Goal: Task Accomplishment & Management: Use online tool/utility

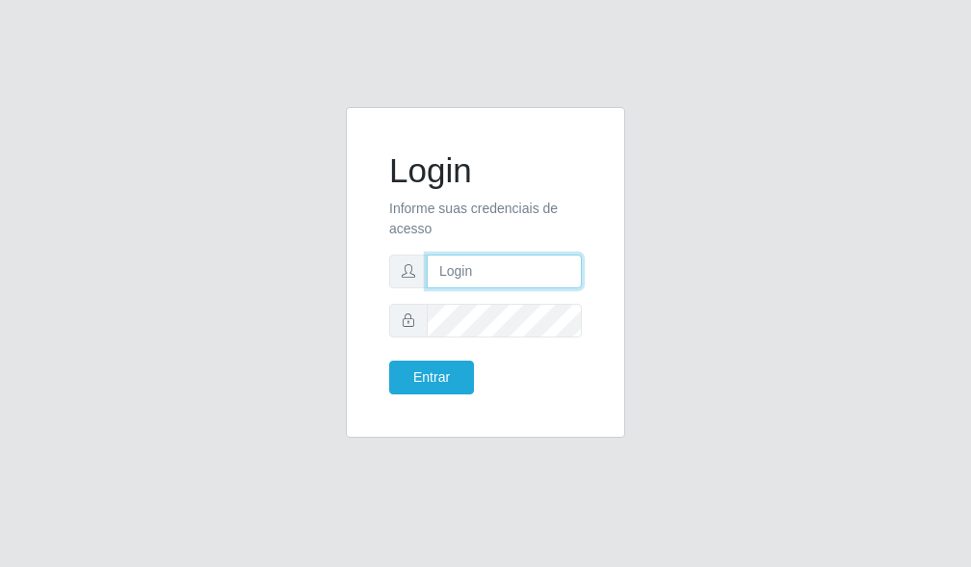
drag, startPoint x: 0, startPoint y: 0, endPoint x: 457, endPoint y: 272, distance: 531.4
click at [457, 272] on input "text" at bounding box center [504, 271] width 155 height 34
type input "[EMAIL_ADDRESS][DOMAIN_NAME]"
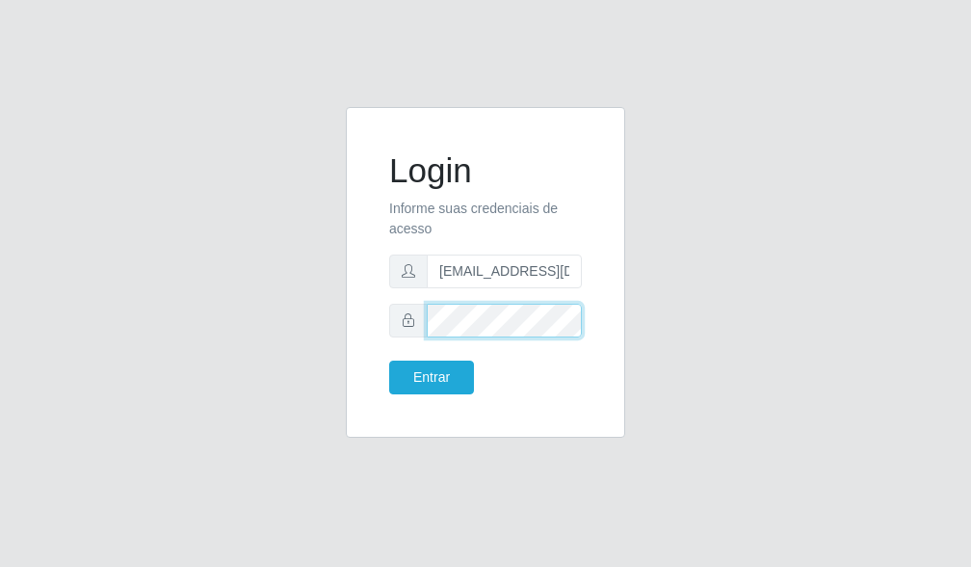
click at [389, 360] on button "Entrar" at bounding box center [431, 377] width 85 height 34
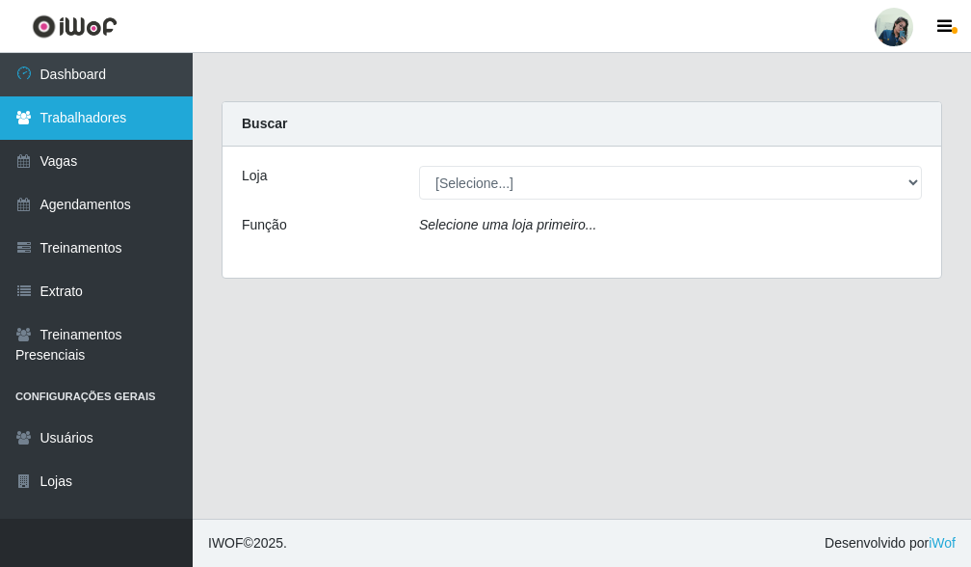
click at [136, 109] on link "Trabalhadores" at bounding box center [96, 117] width 193 height 43
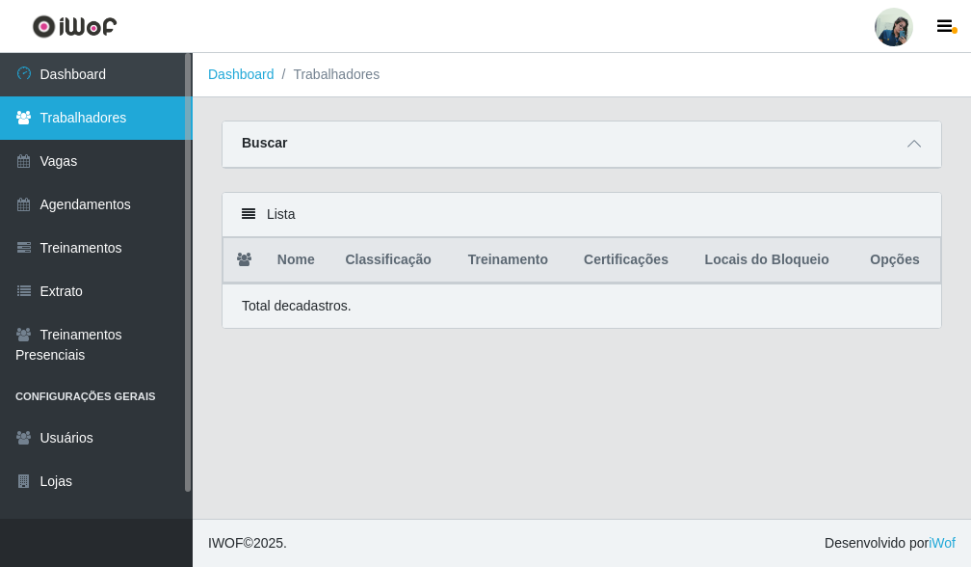
click at [125, 102] on link "Trabalhadores" at bounding box center [96, 117] width 193 height 43
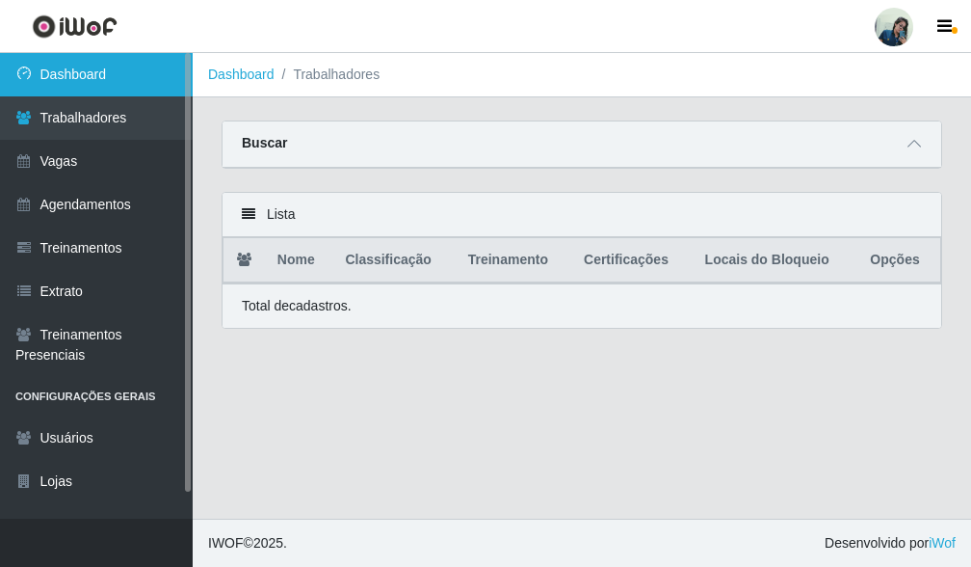
click at [129, 90] on link "Dashboard" at bounding box center [96, 74] width 193 height 43
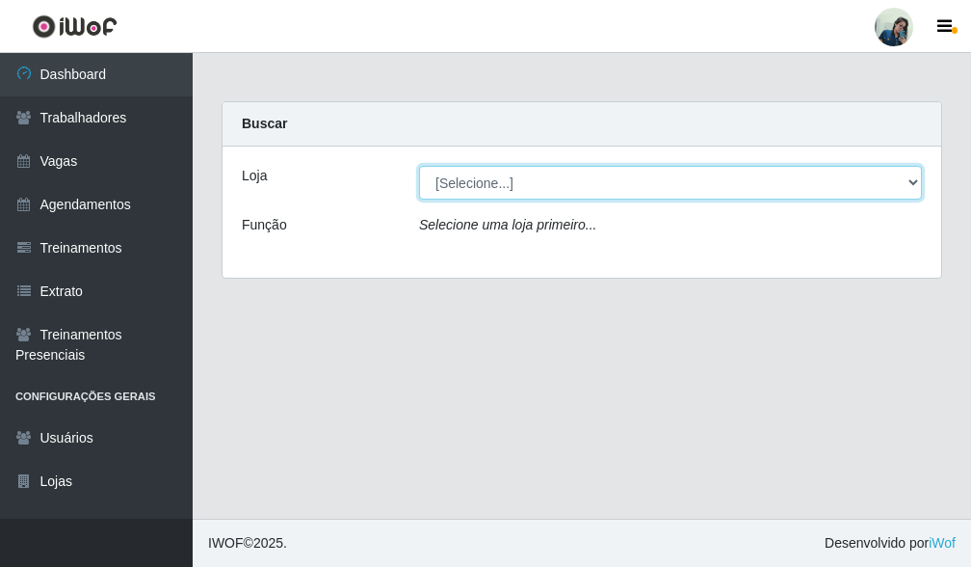
click at [567, 198] on select "[Selecione...] [PERSON_NAME]" at bounding box center [670, 183] width 503 height 34
select select "430"
click at [419, 166] on select "[Selecione...] [PERSON_NAME]" at bounding box center [670, 183] width 503 height 34
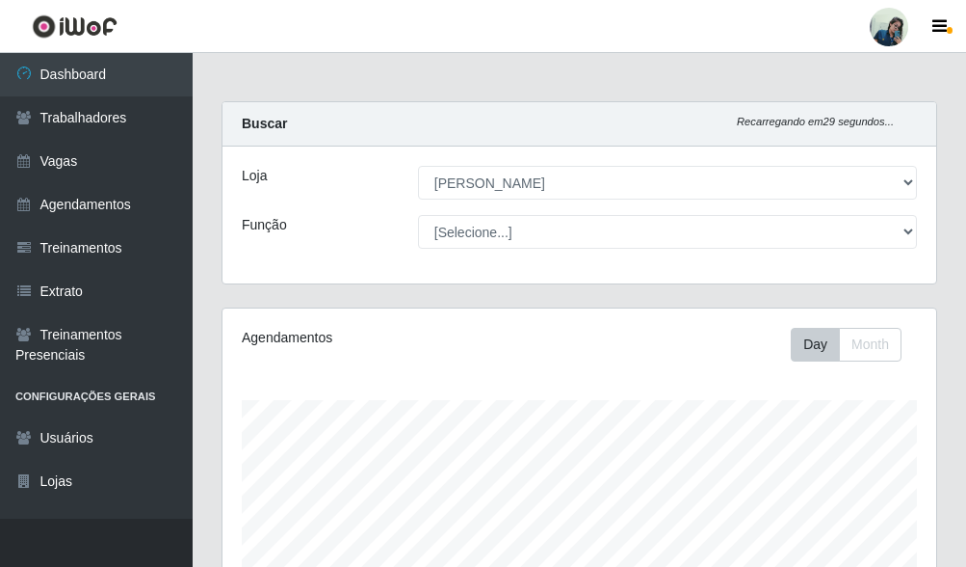
drag, startPoint x: 479, startPoint y: 208, endPoint x: 480, endPoint y: 224, distance: 16.4
click at [480, 217] on div "Loja [Selecione...] [PERSON_NAME] Função [Selecione...] Auxiliar de Estacioname…" at bounding box center [580, 214] width 714 height 137
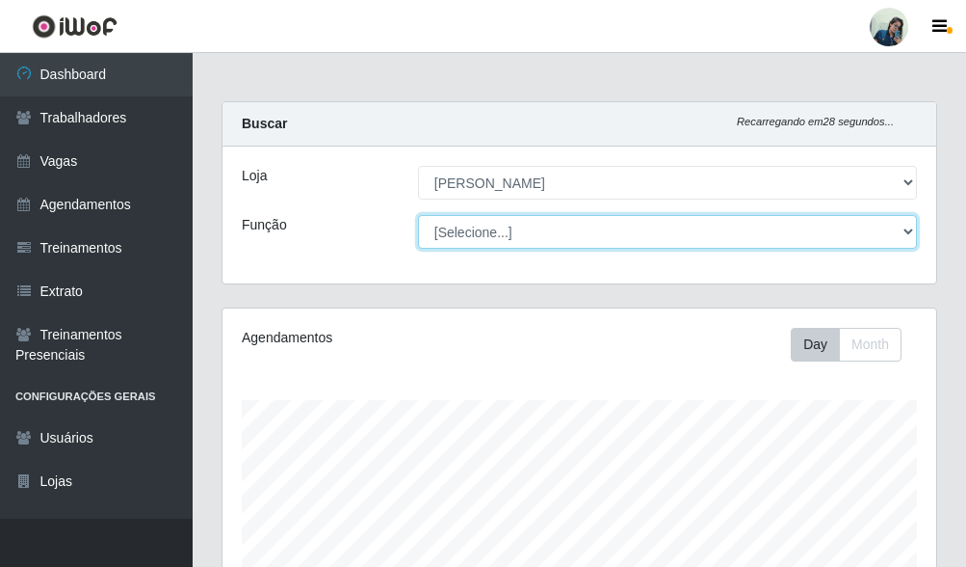
scroll to position [400, 714]
click at [481, 228] on select "[Selecione...] Auxiliar de Estacionamento Auxiliar de Estacionamento + Auxiliar…" at bounding box center [667, 232] width 499 height 34
select select "1"
click at [418, 215] on select "[Selecione...] Auxiliar de Estacionamento Auxiliar de Estacionamento + Auxiliar…" at bounding box center [667, 232] width 499 height 34
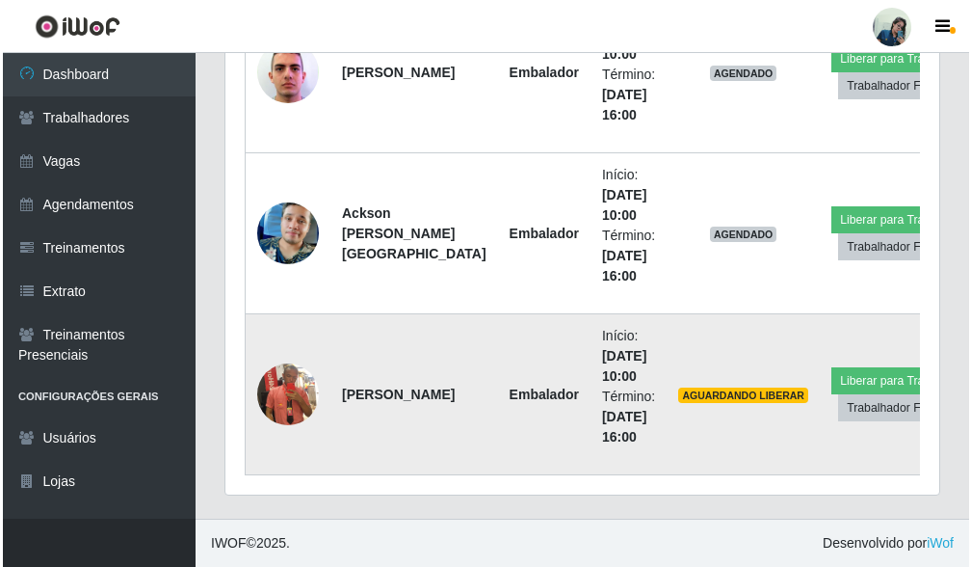
scroll to position [617, 0]
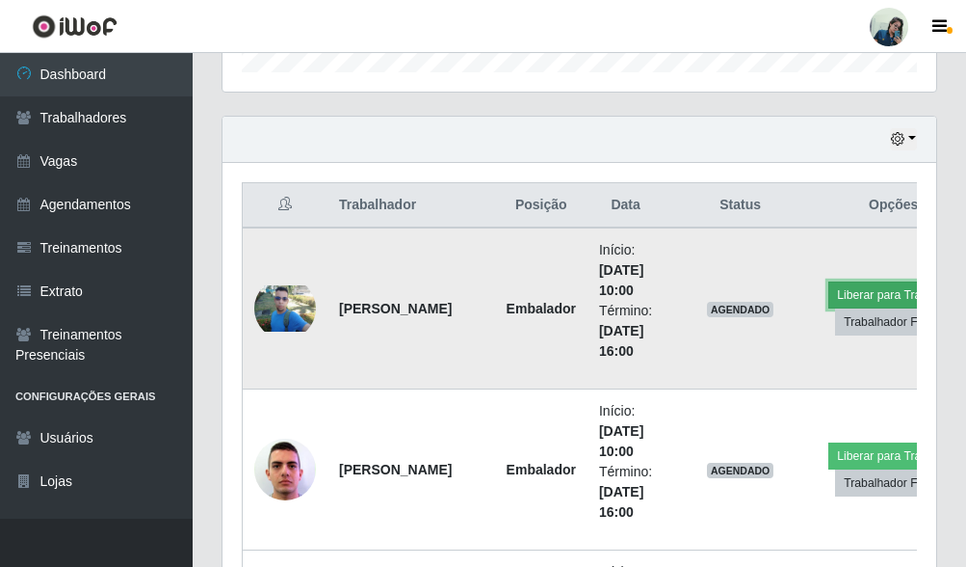
click at [841, 290] on button "Liberar para Trabalho" at bounding box center [894, 294] width 130 height 27
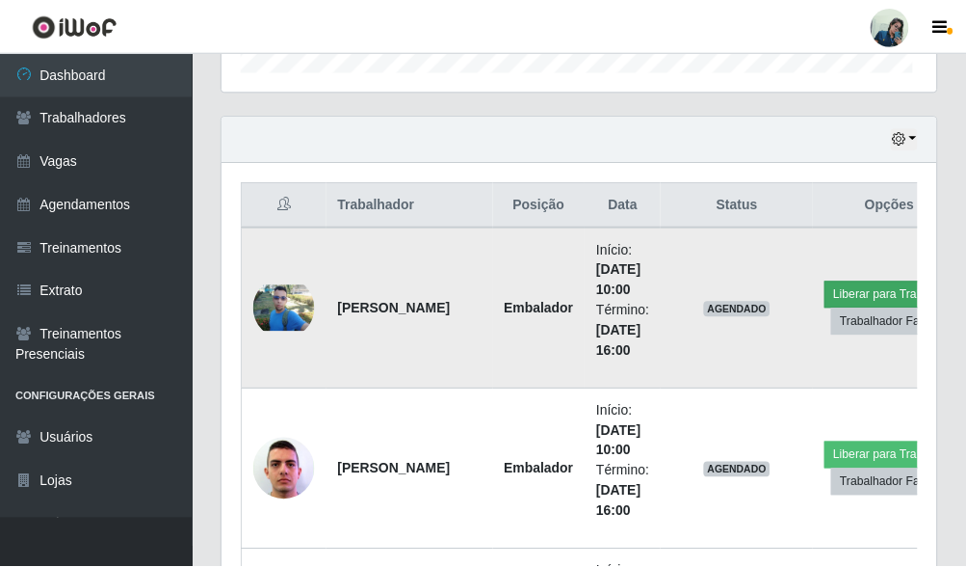
scroll to position [400, 702]
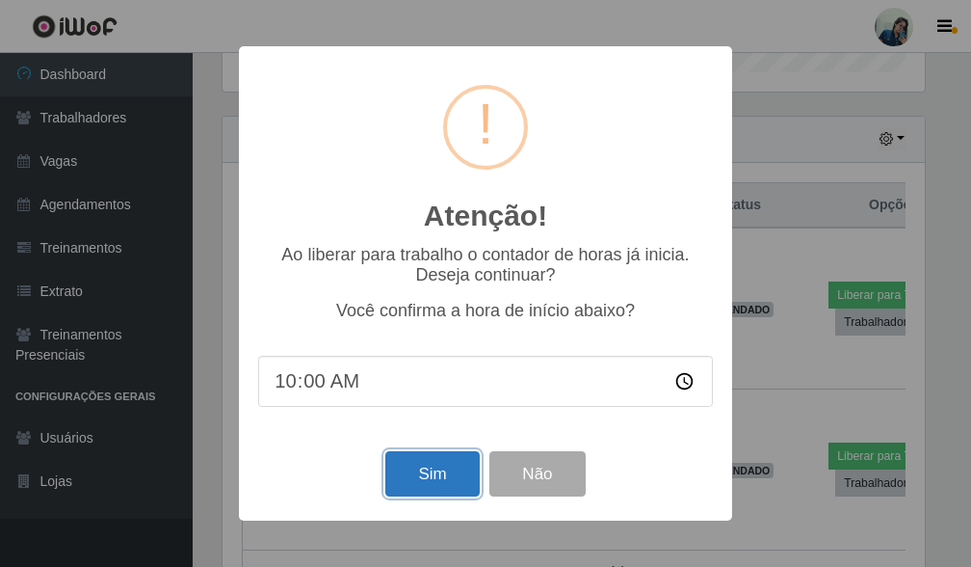
click at [427, 482] on button "Sim" at bounding box center [431, 473] width 93 height 45
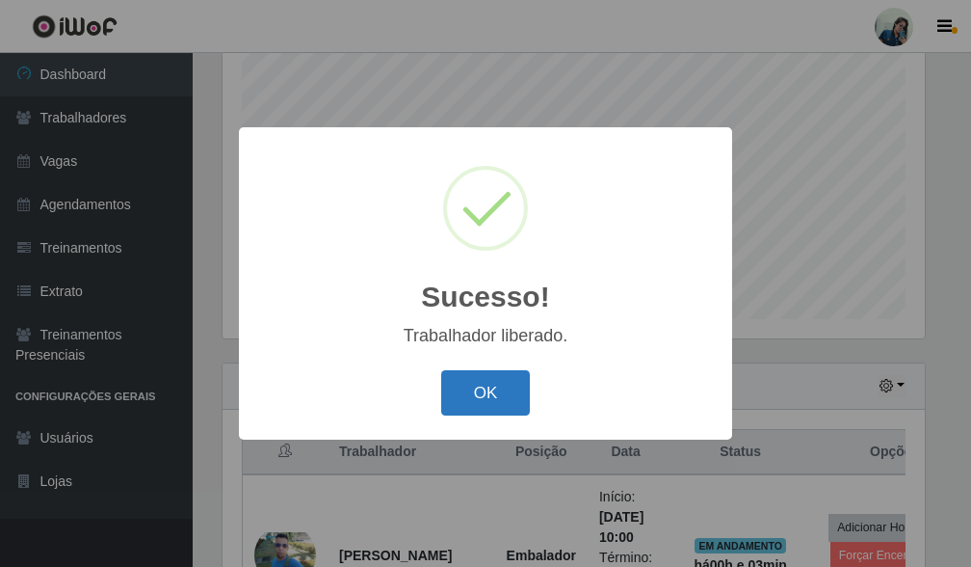
click at [475, 384] on button "OK" at bounding box center [486, 392] width 90 height 45
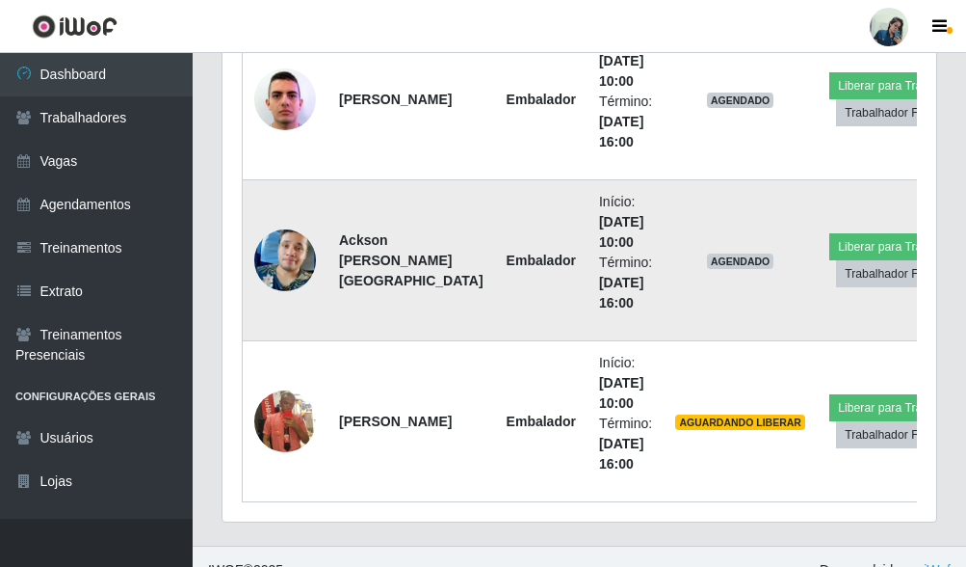
scroll to position [781, 0]
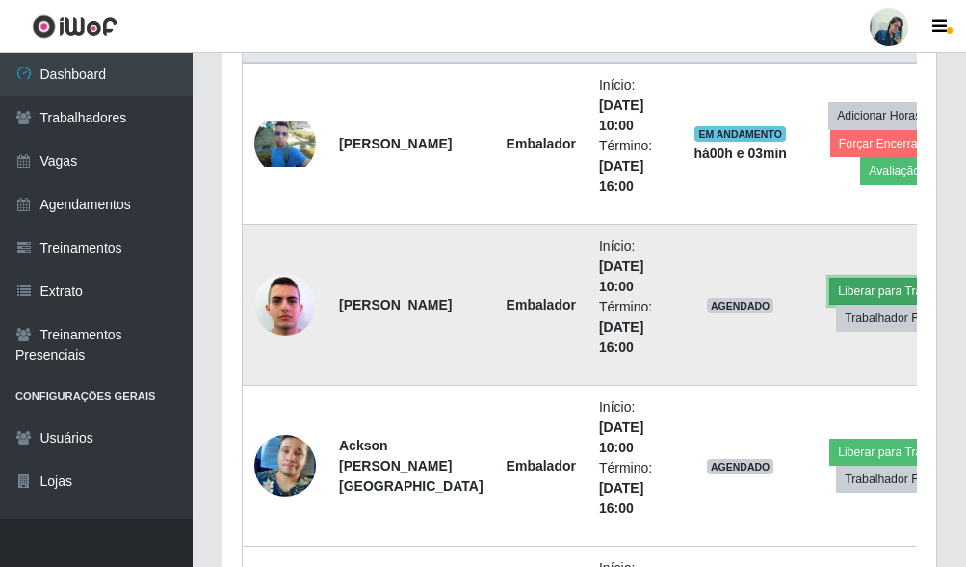
click at [830, 294] on button "Liberar para Trabalho" at bounding box center [895, 290] width 130 height 27
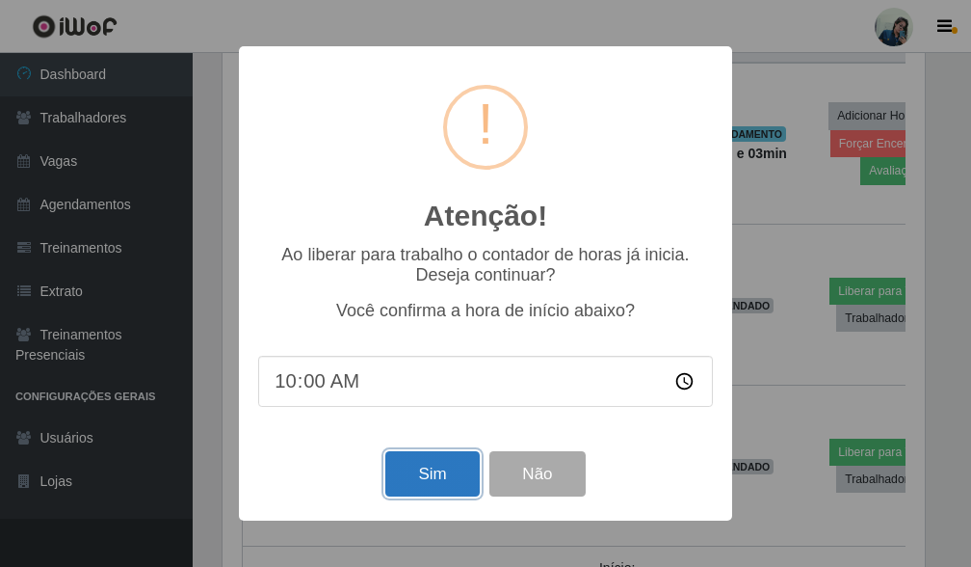
click at [426, 464] on button "Sim" at bounding box center [431, 473] width 93 height 45
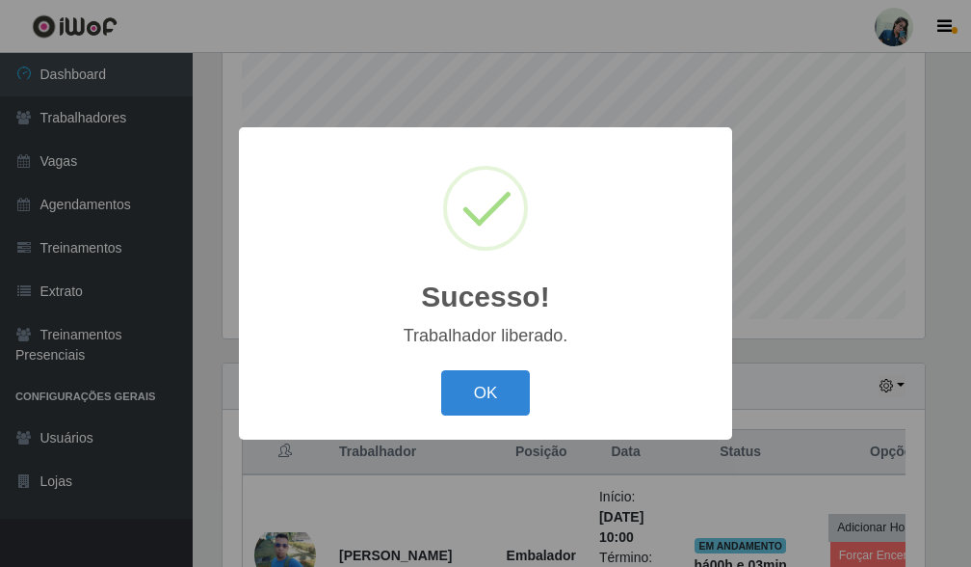
click at [502, 418] on div "OK Cancel" at bounding box center [485, 392] width 455 height 55
click at [492, 388] on button "OK" at bounding box center [486, 392] width 90 height 45
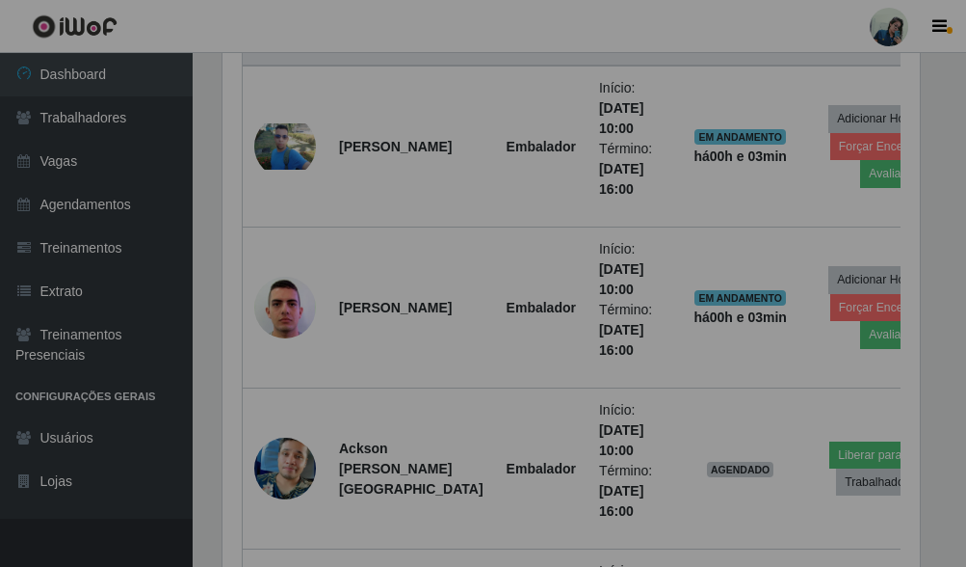
scroll to position [400, 714]
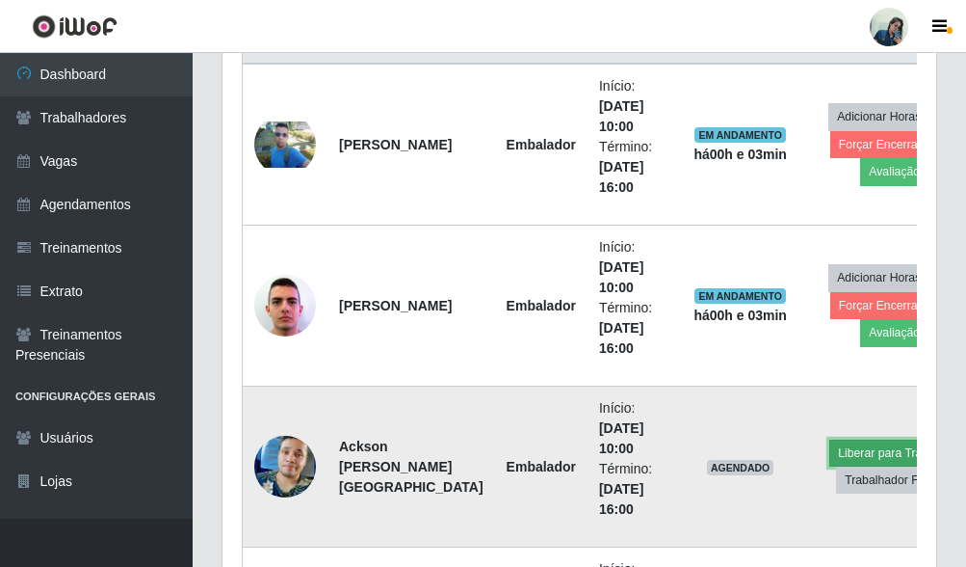
click at [864, 446] on button "Liberar para Trabalho" at bounding box center [895, 452] width 130 height 27
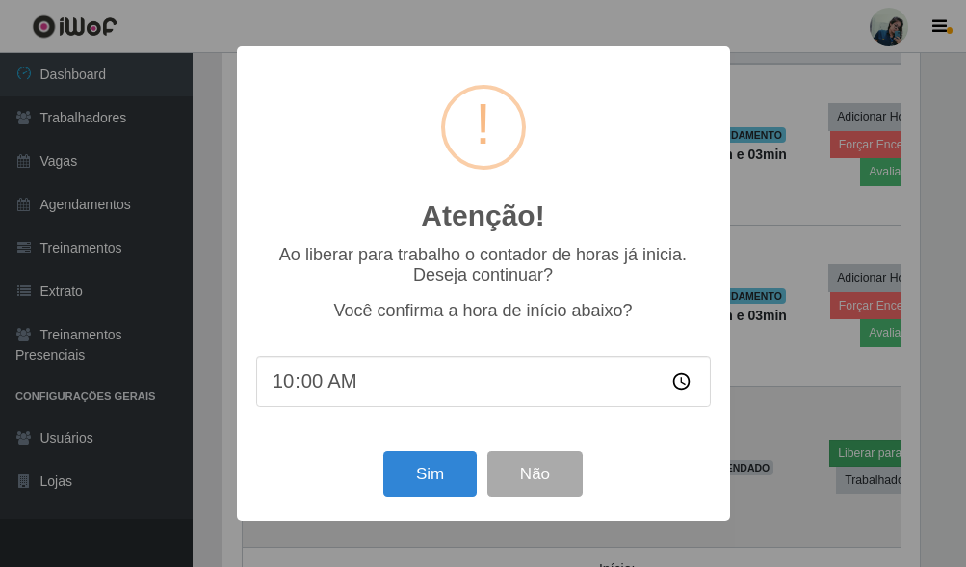
scroll to position [400, 702]
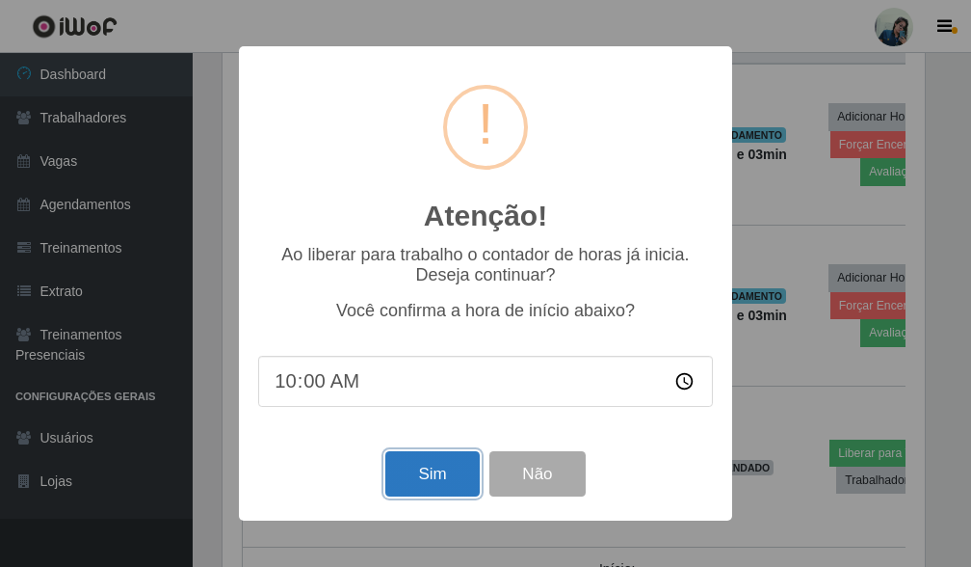
click at [421, 474] on button "Sim" at bounding box center [431, 473] width 93 height 45
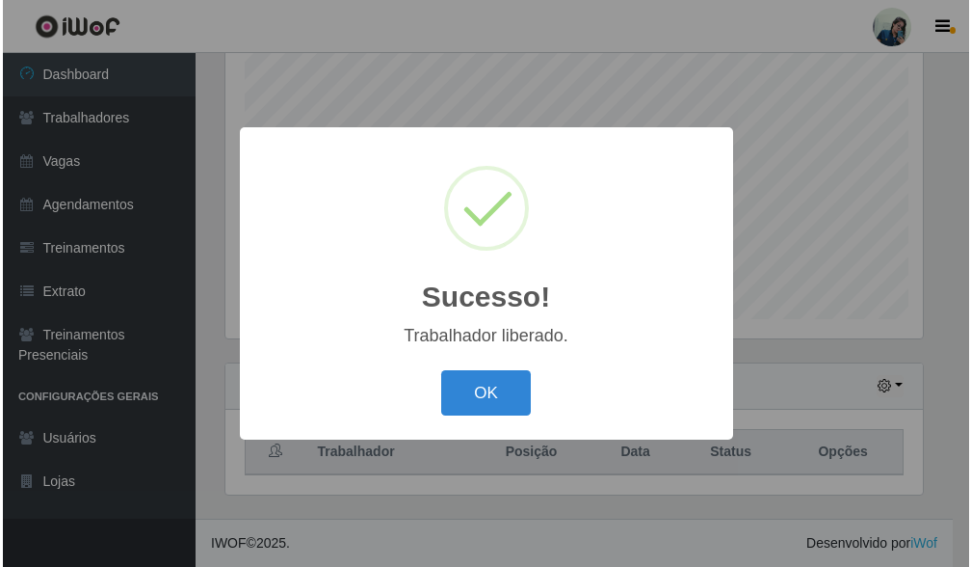
scroll to position [0, 0]
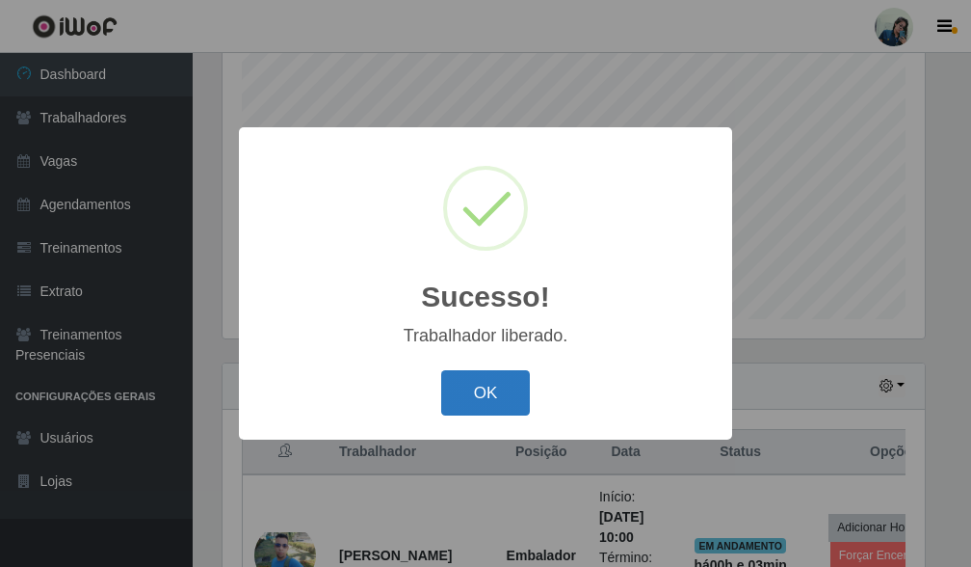
click at [487, 390] on button "OK" at bounding box center [486, 392] width 90 height 45
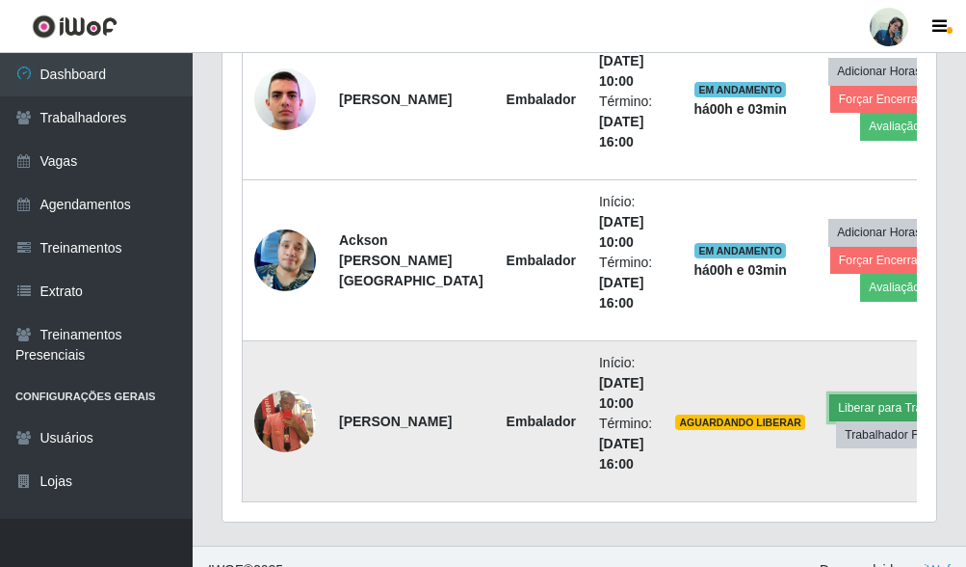
click at [830, 415] on button "Liberar para Trabalho" at bounding box center [895, 407] width 130 height 27
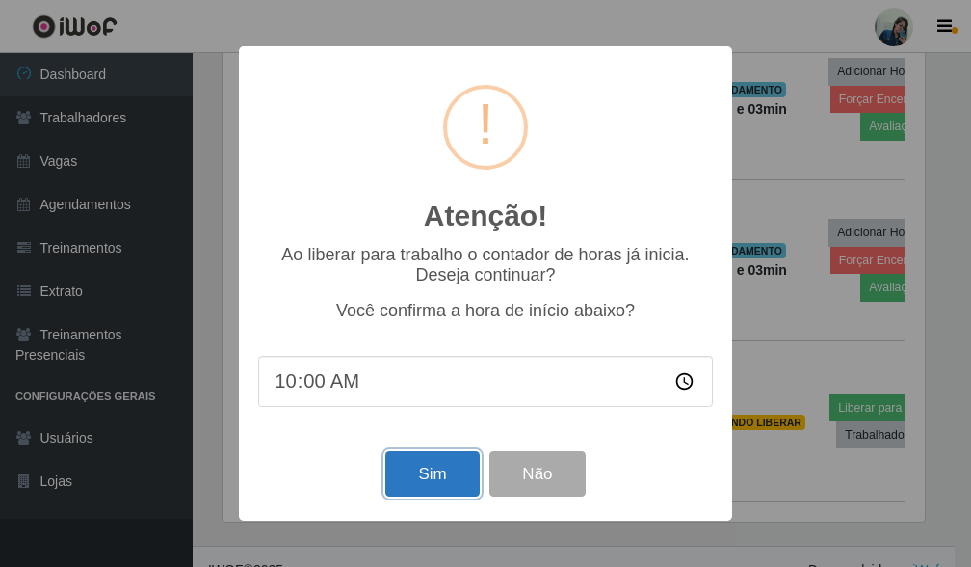
click at [401, 465] on button "Sim" at bounding box center [431, 473] width 93 height 45
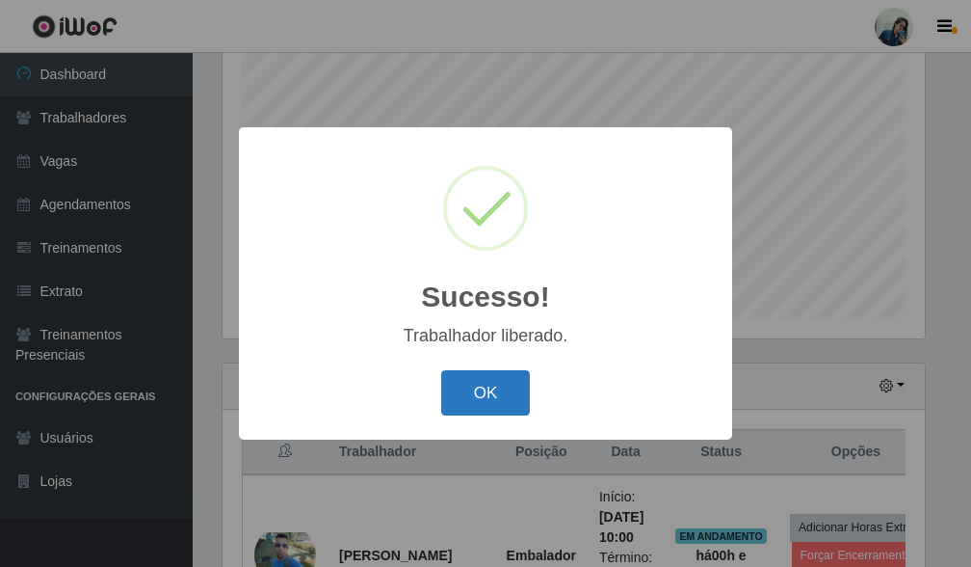
click at [479, 398] on button "OK" at bounding box center [486, 392] width 90 height 45
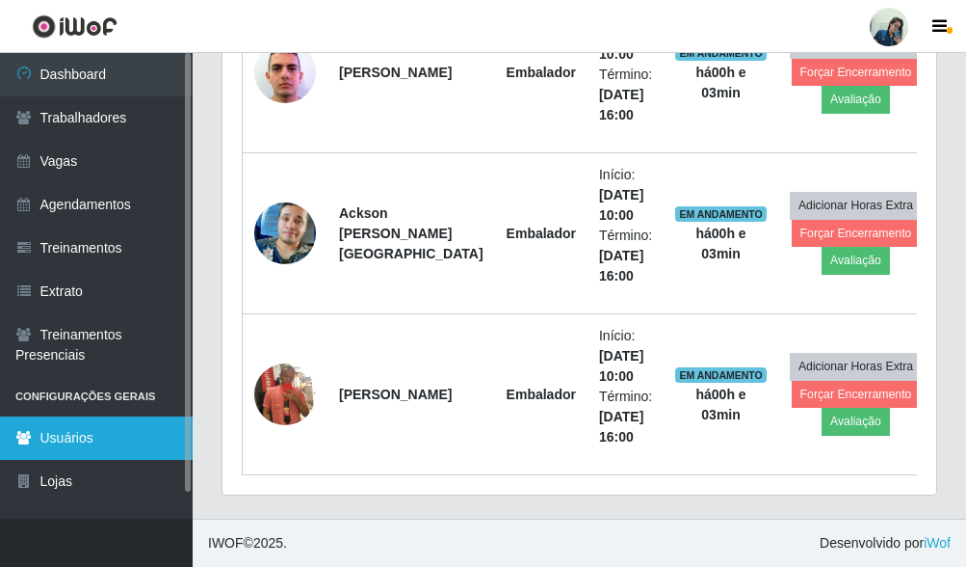
click at [166, 416] on link "Usuários" at bounding box center [96, 437] width 193 height 43
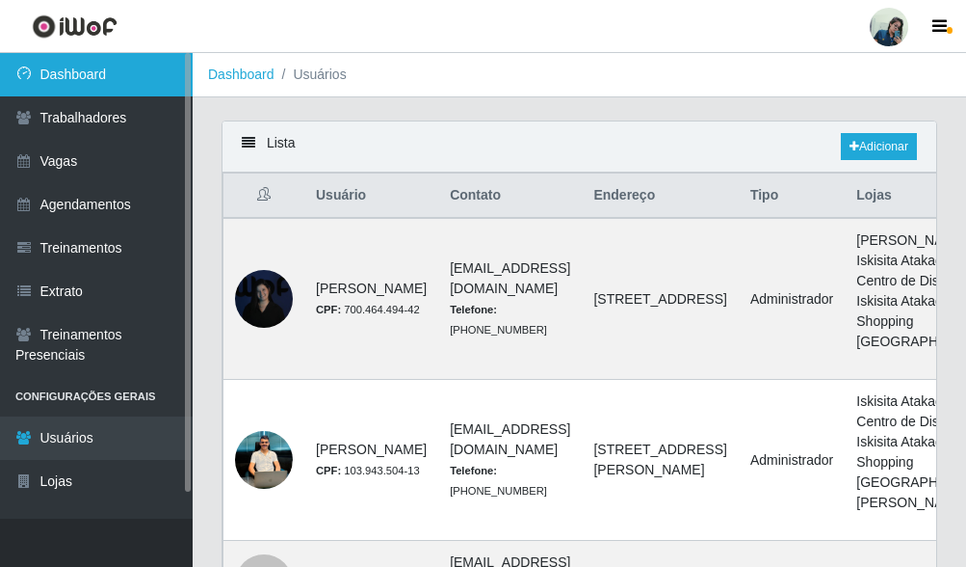
click at [92, 81] on link "Dashboard" at bounding box center [96, 74] width 193 height 43
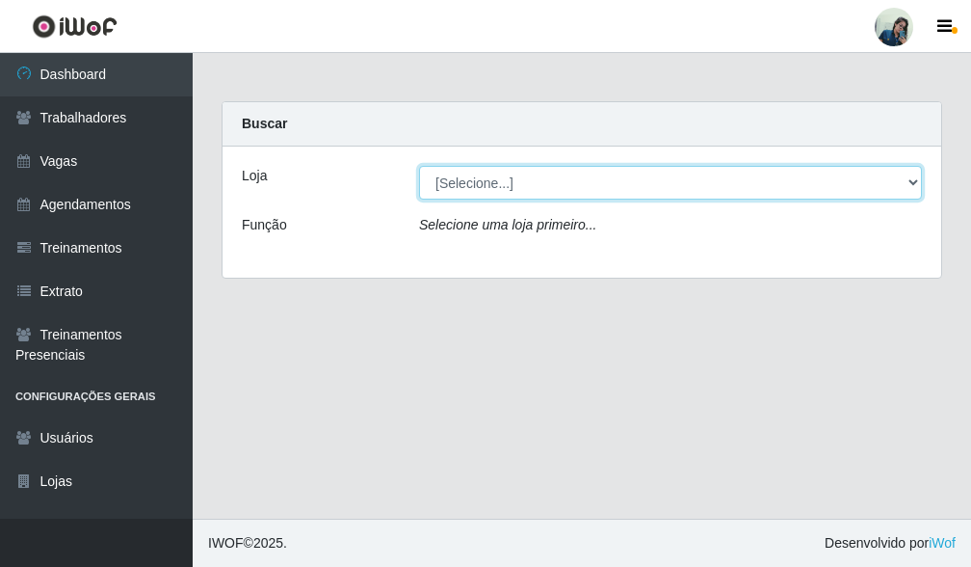
click at [565, 183] on select "[Selecione...] [PERSON_NAME]" at bounding box center [670, 183] width 503 height 34
select select "430"
click at [419, 166] on select "[Selecione...] [PERSON_NAME]" at bounding box center [670, 183] width 503 height 34
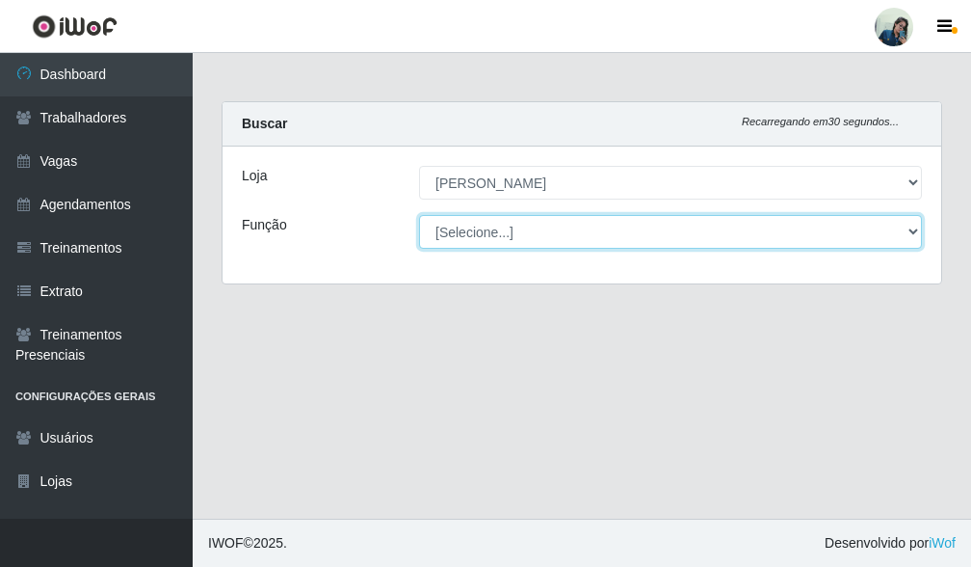
click at [457, 225] on select "[Selecione...] Auxiliar de Estacionamento Auxiliar de Estacionamento + Auxiliar…" at bounding box center [670, 232] width 503 height 34
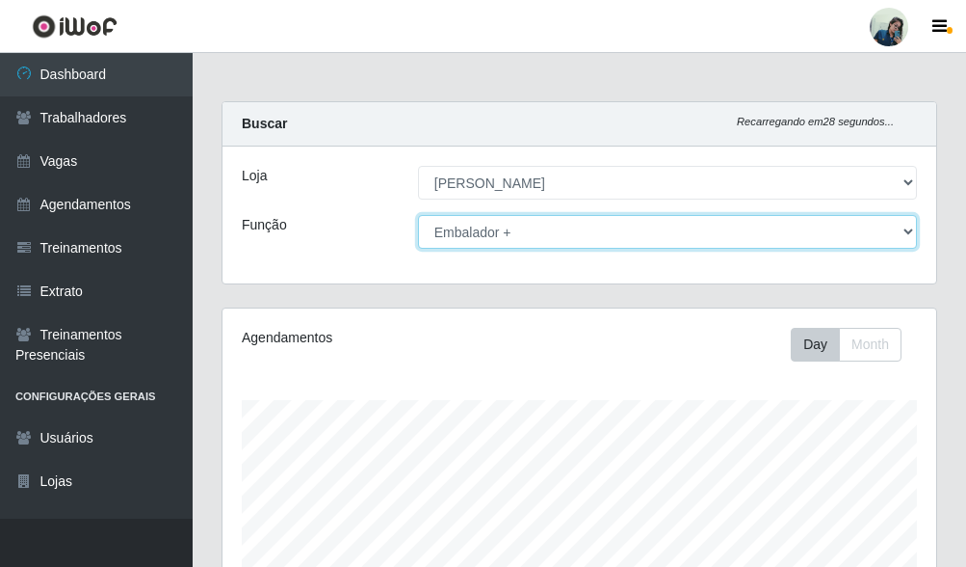
click at [418, 215] on select "[Selecione...] Auxiliar de Estacionamento Auxiliar de Estacionamento + Auxiliar…" at bounding box center [667, 232] width 499 height 34
click at [437, 218] on select "[Selecione...] Auxiliar de Estacionamento Auxiliar de Estacionamento + Auxiliar…" at bounding box center [667, 232] width 499 height 34
select select "1"
click at [418, 215] on select "[Selecione...] Auxiliar de Estacionamento Auxiliar de Estacionamento + Auxiliar…" at bounding box center [667, 232] width 499 height 34
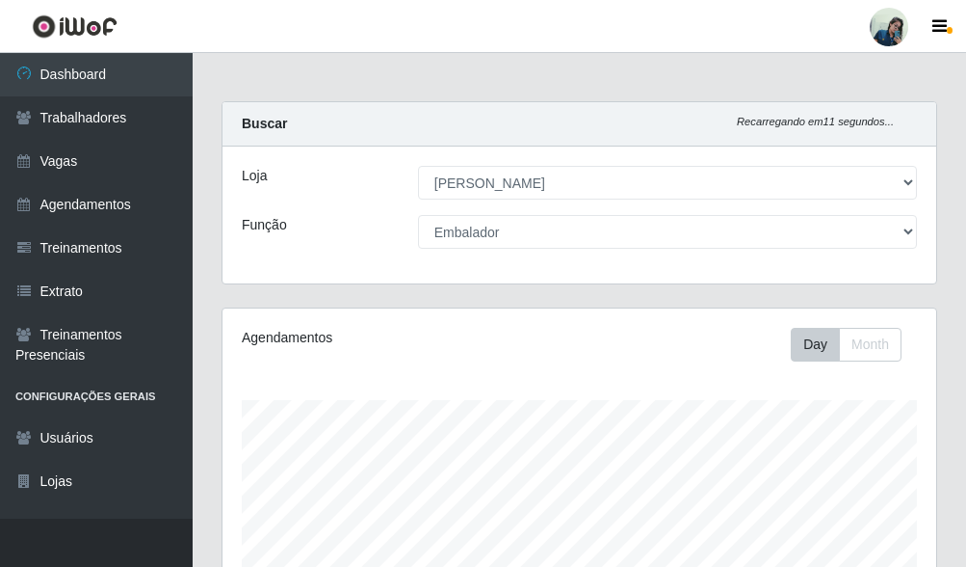
click at [234, 260] on div "Loja [Selecione...] [PERSON_NAME] Função [Selecione...] Auxiliar de Estacioname…" at bounding box center [580, 214] width 714 height 137
